Goal: Transaction & Acquisition: Purchase product/service

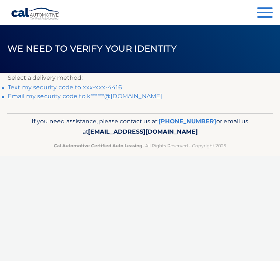
click at [95, 88] on link "Text my security code to xxx-xxx-4416" at bounding box center [65, 87] width 114 height 7
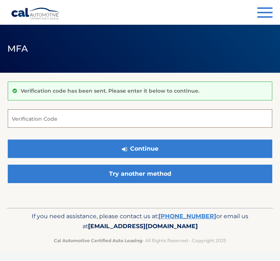
click at [54, 118] on input "Verification Code" at bounding box center [140, 118] width 265 height 18
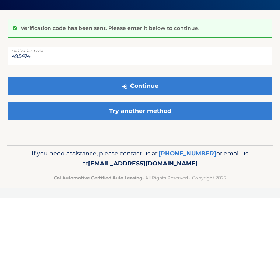
type input "495474"
click at [146, 139] on button "Continue" at bounding box center [140, 148] width 265 height 18
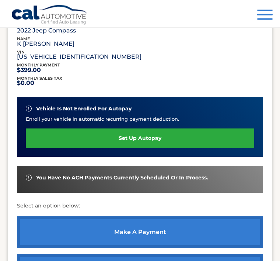
scroll to position [132, 0]
click at [144, 234] on link "make a payment" at bounding box center [140, 232] width 246 height 32
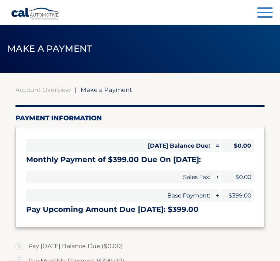
select select "ZTY4ZTdlOGEtZDVmNS00MTk3LWIzNDctZjFlOTZmZGI1YzE0"
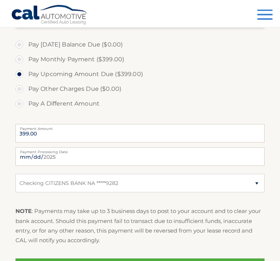
scroll to position [201, 0]
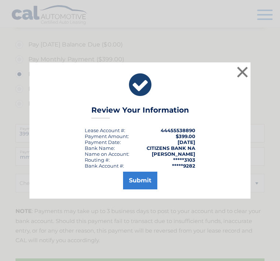
click at [147, 189] on button "Submit" at bounding box center [140, 180] width 34 height 18
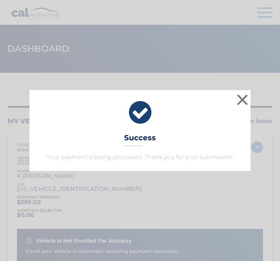
click at [245, 96] on button "×" at bounding box center [242, 99] width 15 height 15
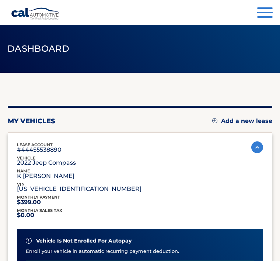
click at [261, 10] on button "Menu" at bounding box center [264, 13] width 15 height 12
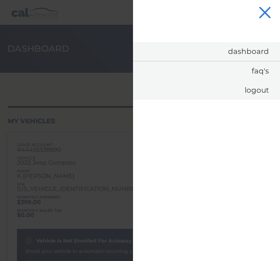
click at [251, 49] on link "Dashboard" at bounding box center [206, 51] width 147 height 19
click at [244, 50] on link "Dashboard" at bounding box center [206, 51] width 147 height 19
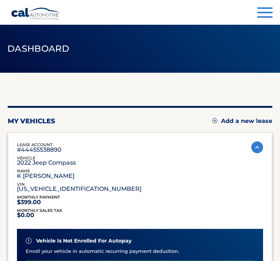
click at [262, 14] on button "Menu" at bounding box center [264, 13] width 15 height 12
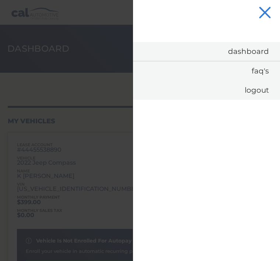
click at [260, 90] on link "Logout" at bounding box center [206, 89] width 147 height 19
